Goal: Entertainment & Leisure: Browse casually

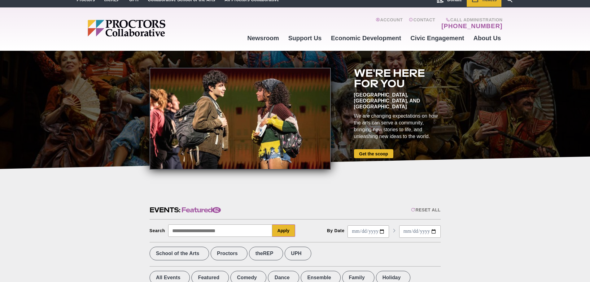
scroll to position [31, 0]
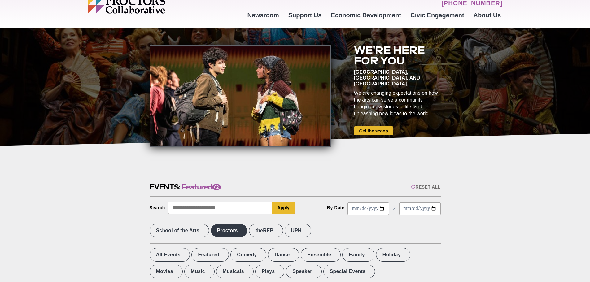
click at [248, 232] on label "Proctors" at bounding box center [229, 231] width 37 height 14
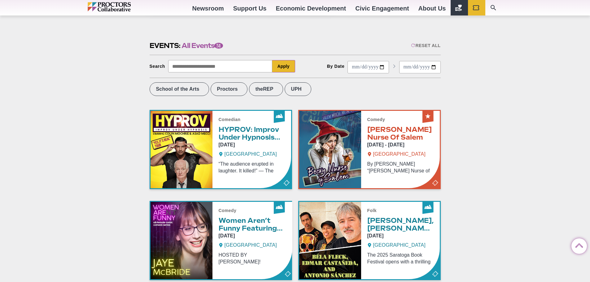
scroll to position [186, 0]
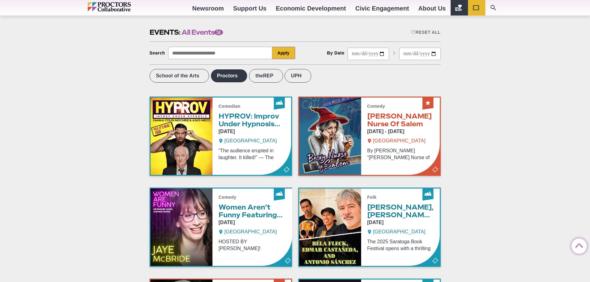
click at [238, 74] on label "Proctors" at bounding box center [229, 76] width 37 height 14
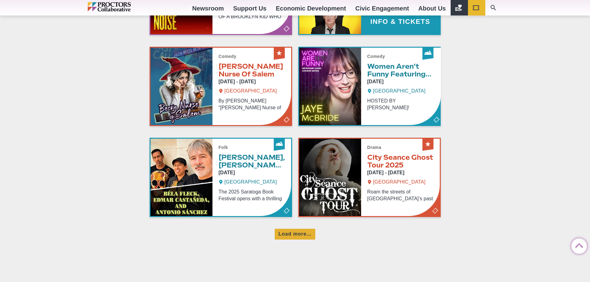
scroll to position [372, 0]
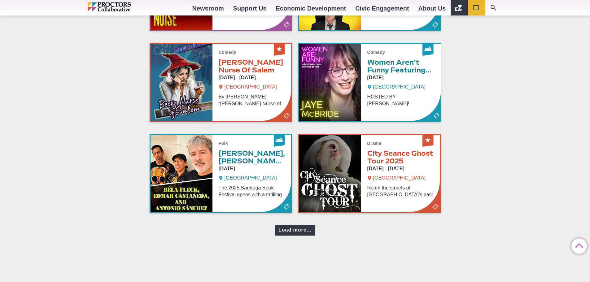
click at [305, 236] on div "Load more..." at bounding box center [295, 230] width 41 height 11
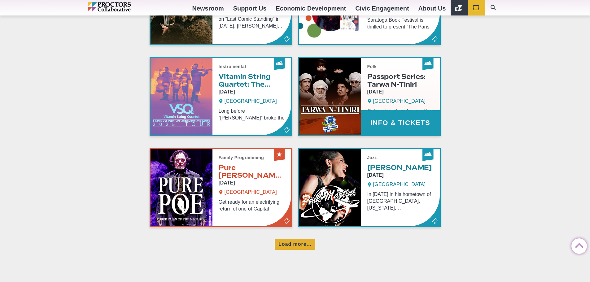
scroll to position [651, 0]
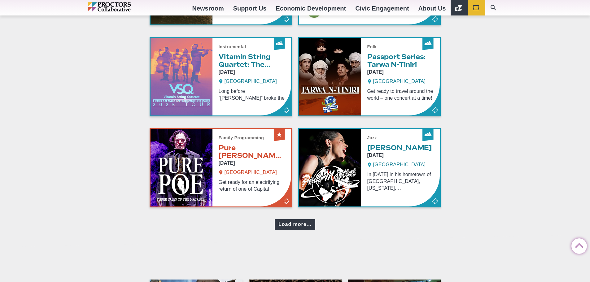
click at [300, 230] on div "Load more..." at bounding box center [295, 224] width 41 height 11
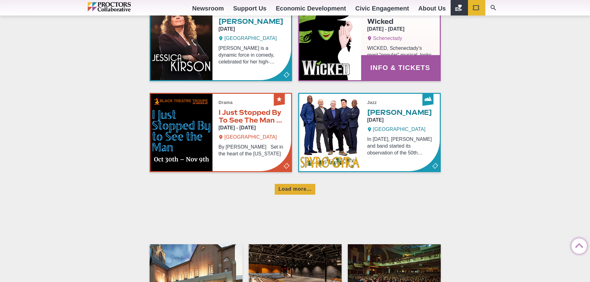
scroll to position [961, 0]
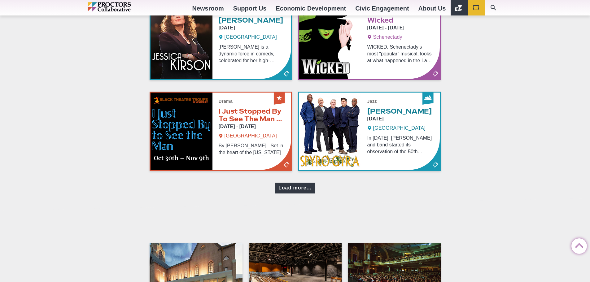
click at [289, 194] on div "Load more..." at bounding box center [295, 188] width 41 height 11
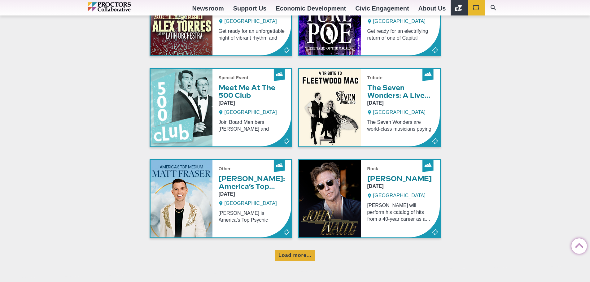
scroll to position [1178, 0]
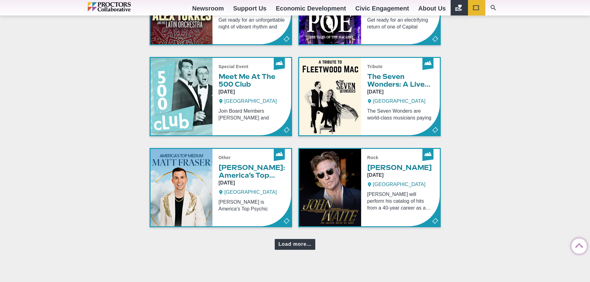
click at [294, 250] on div "Load more..." at bounding box center [295, 244] width 41 height 11
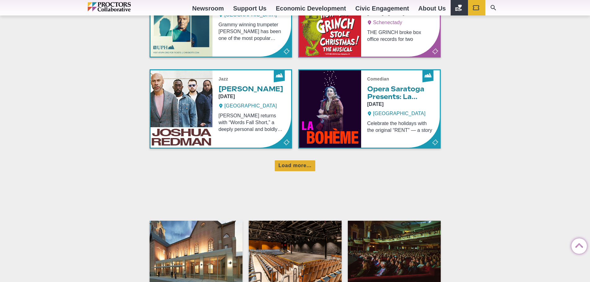
scroll to position [1550, 0]
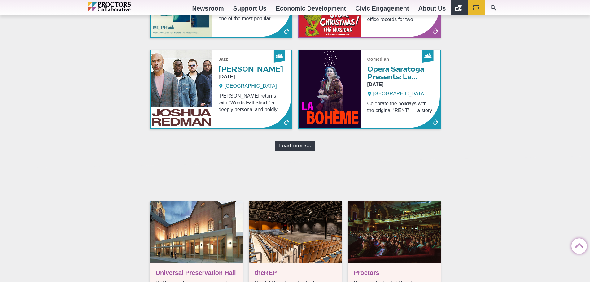
click at [304, 152] on div "Load more..." at bounding box center [295, 146] width 41 height 11
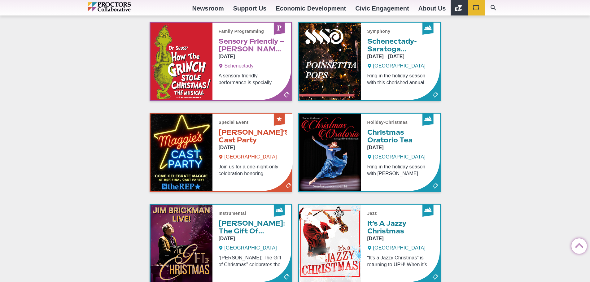
scroll to position [1736, 0]
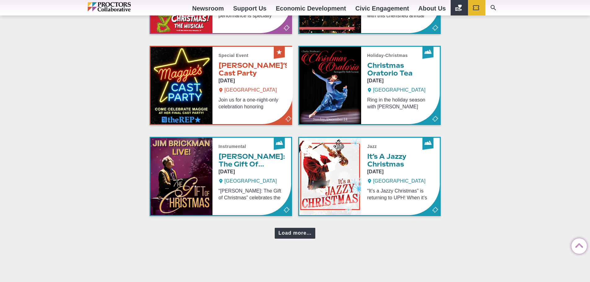
click at [307, 239] on div "Load more..." at bounding box center [295, 233] width 41 height 11
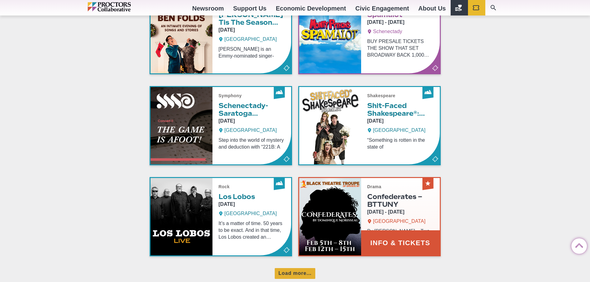
scroll to position [2015, 0]
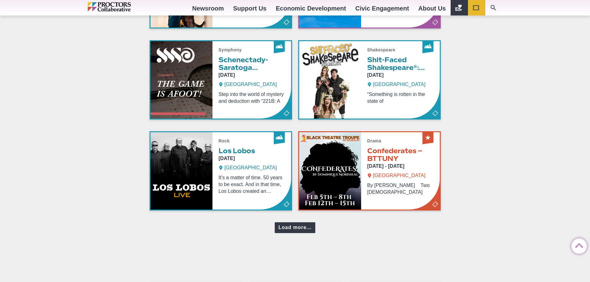
click at [294, 233] on div "Load more..." at bounding box center [295, 228] width 41 height 11
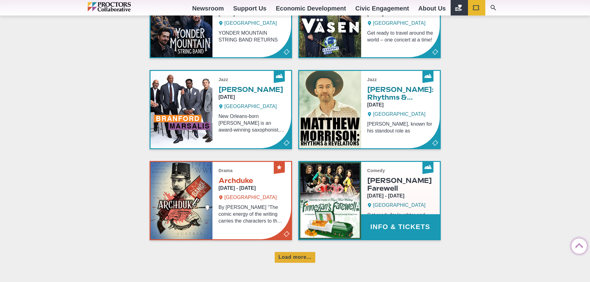
scroll to position [2294, 0]
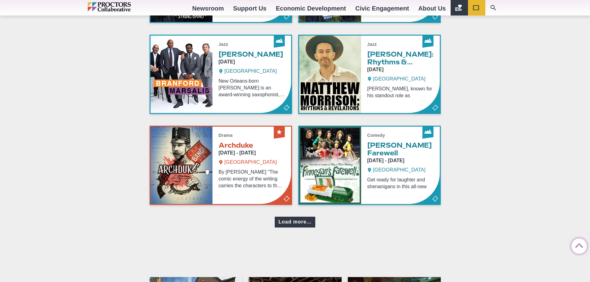
click at [299, 228] on div "Load more..." at bounding box center [295, 222] width 41 height 11
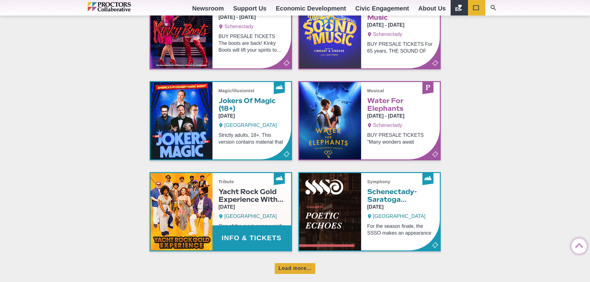
scroll to position [2542, 0]
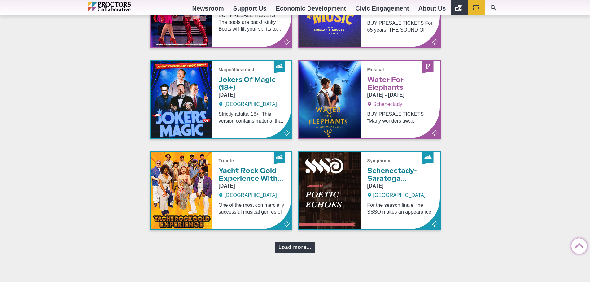
click at [294, 252] on div "Load more..." at bounding box center [295, 247] width 41 height 11
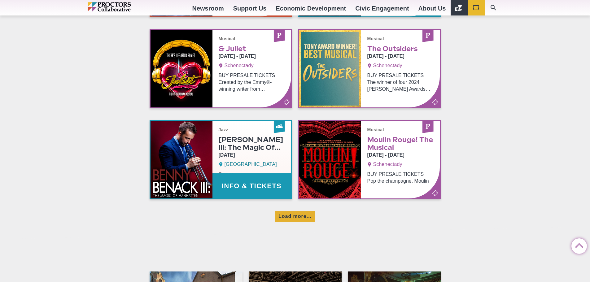
scroll to position [2852, 0]
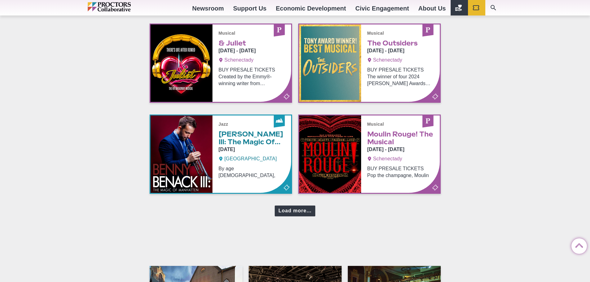
click at [299, 215] on div "Load more..." at bounding box center [295, 211] width 41 height 11
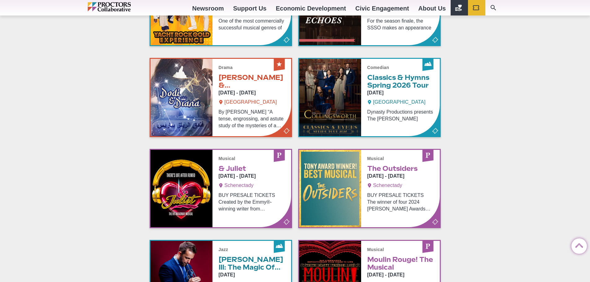
scroll to position [2728, 0]
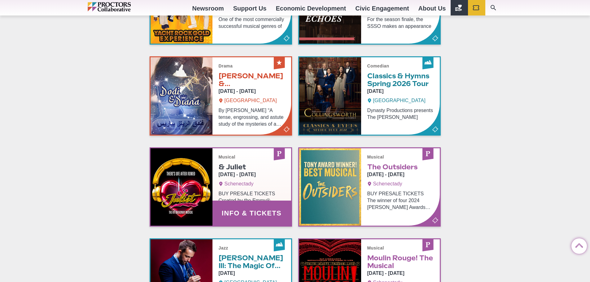
click at [239, 220] on link "Info & Tickets" at bounding box center [221, 186] width 141 height 77
